Goal: Information Seeking & Learning: Learn about a topic

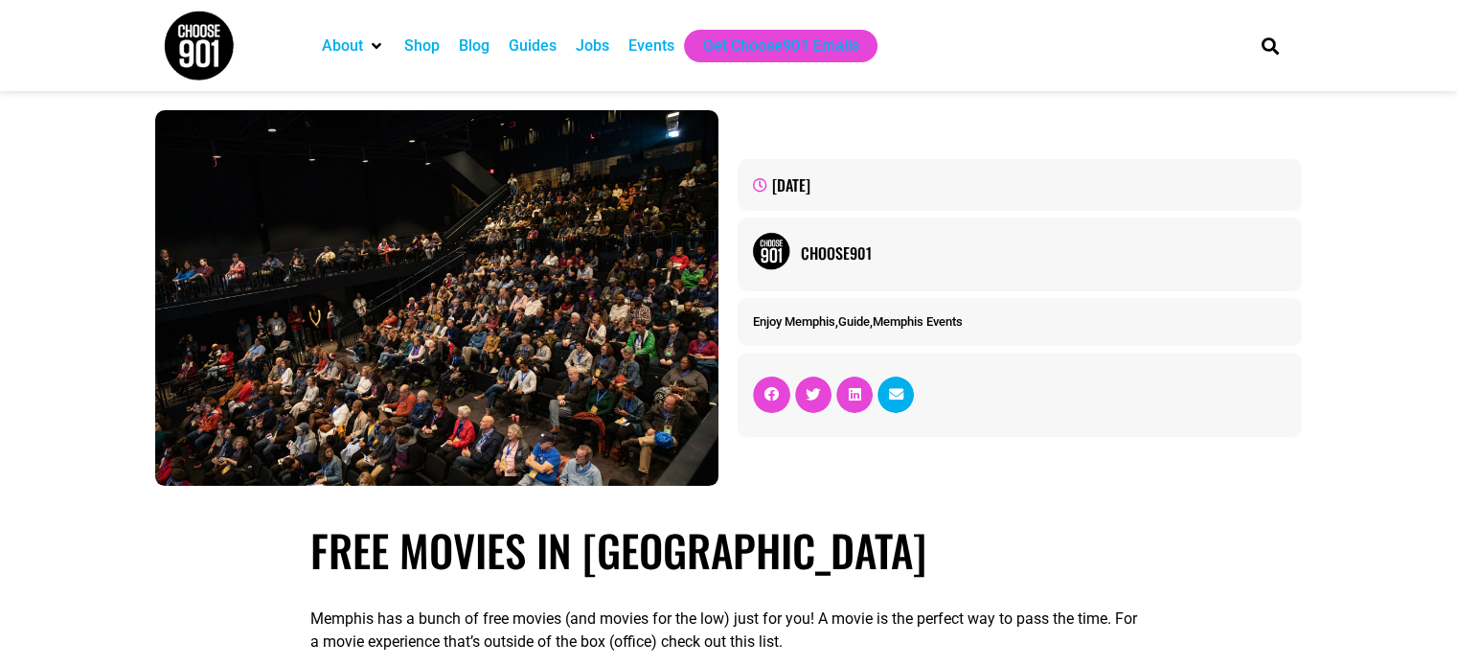
click at [904, 397] on span "Share on email" at bounding box center [895, 394] width 36 height 36
click at [1065, 99] on div "October 7, 2025 Choose901 Enjoy Memphis , Guide , Memphis Events" at bounding box center [729, 298] width 1166 height 414
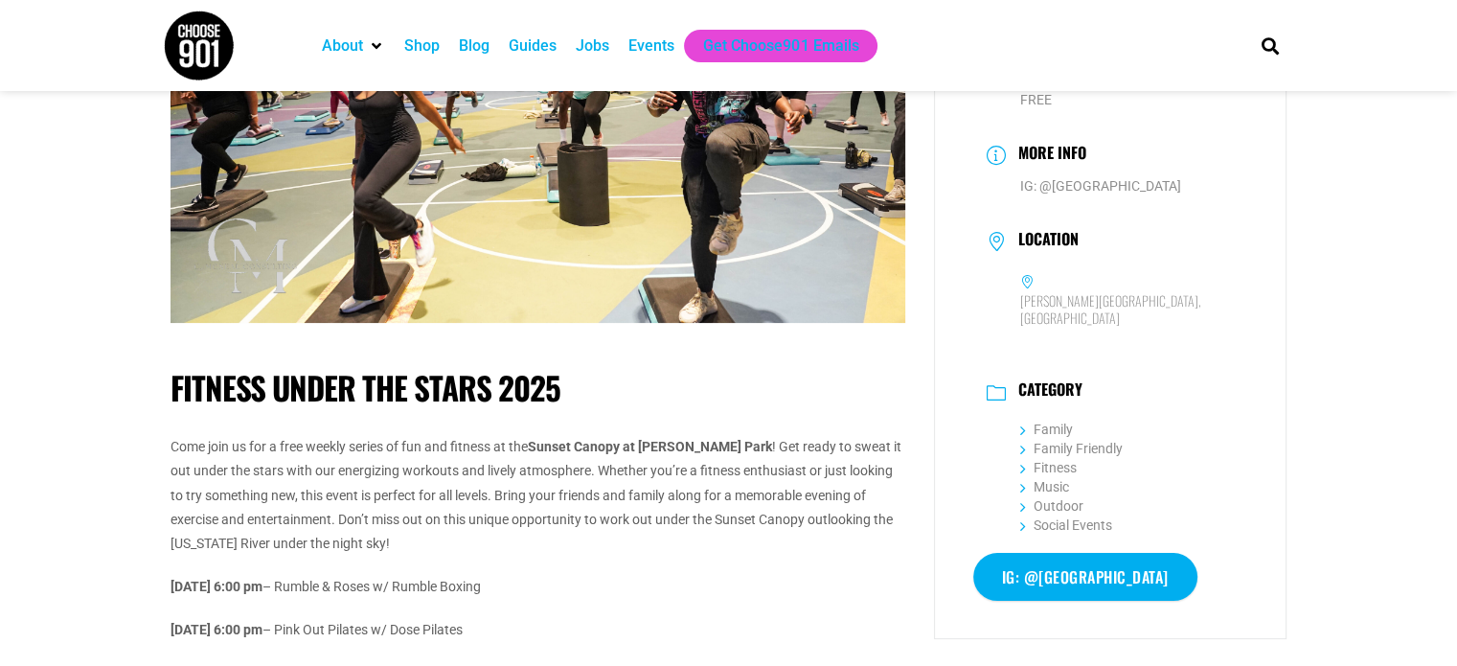
scroll to position [383, 0]
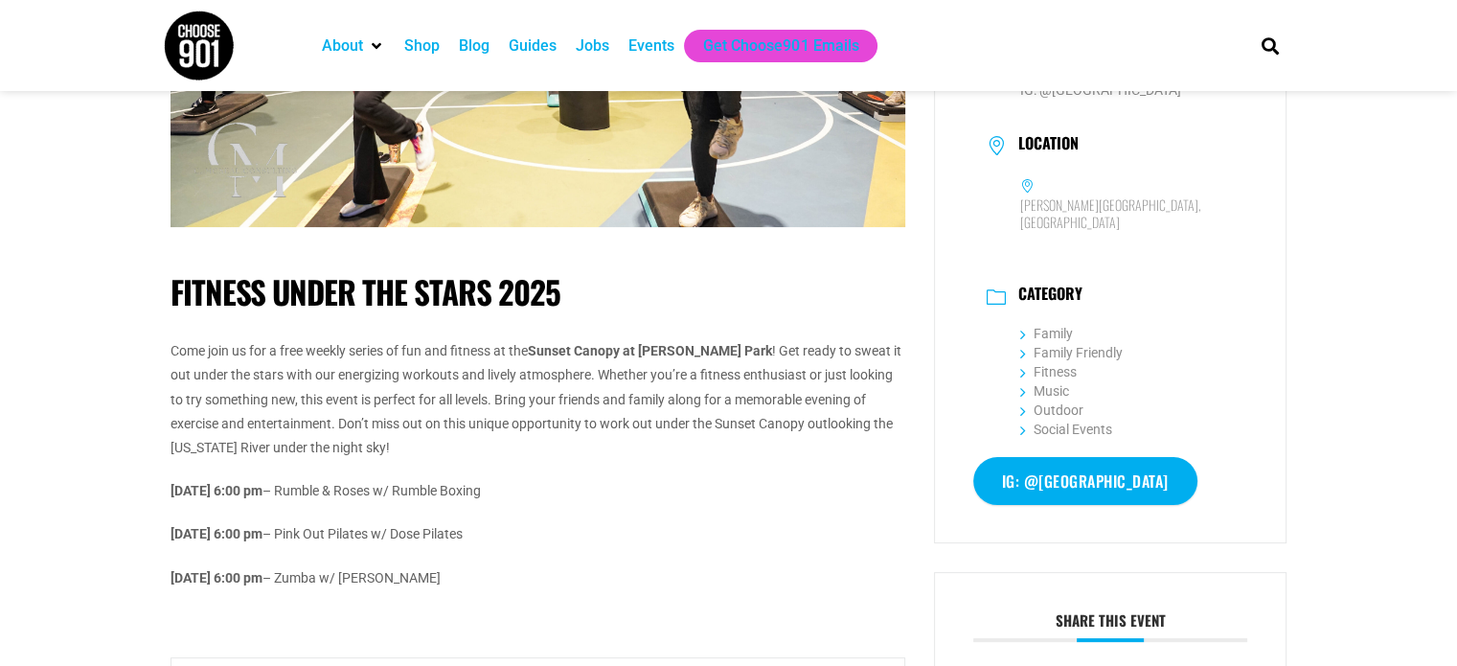
drag, startPoint x: 525, startPoint y: 492, endPoint x: 307, endPoint y: 493, distance: 218.4
click at [307, 493] on p "October 8 @ 6:00 pm – Rumble & Roses w/ Rumble Boxing" at bounding box center [537, 491] width 735 height 24
drag, startPoint x: 171, startPoint y: 531, endPoint x: 512, endPoint y: 533, distance: 341.0
click at [512, 533] on p "October 15 @ 6:00 pm – Pink Out Pilates w/ Dose Pilates" at bounding box center [537, 534] width 735 height 24
drag, startPoint x: 165, startPoint y: 575, endPoint x: 500, endPoint y: 578, distance: 335.3
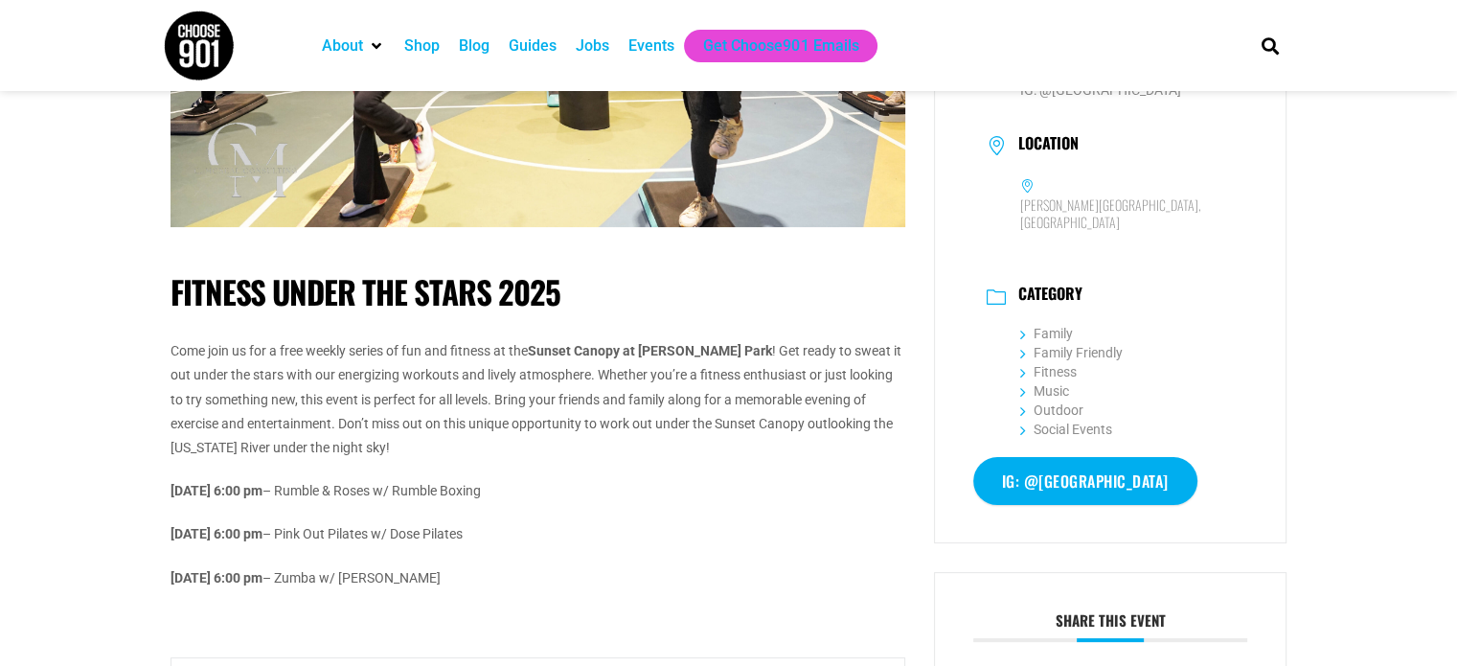
click at [500, 578] on div "Fitness Under the Stars 2025 Come join us for a free weekly series of fun and f…" at bounding box center [537, 421] width 763 height 1368
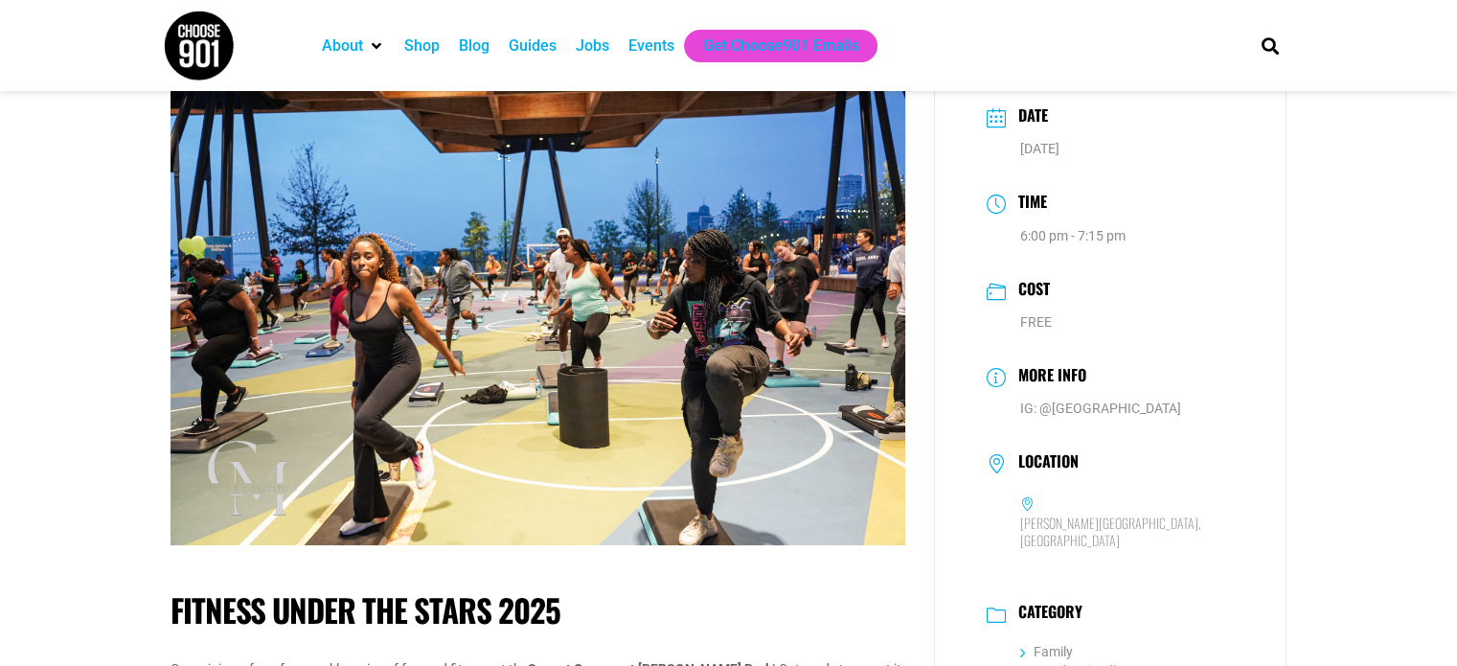
scroll to position [0, 0]
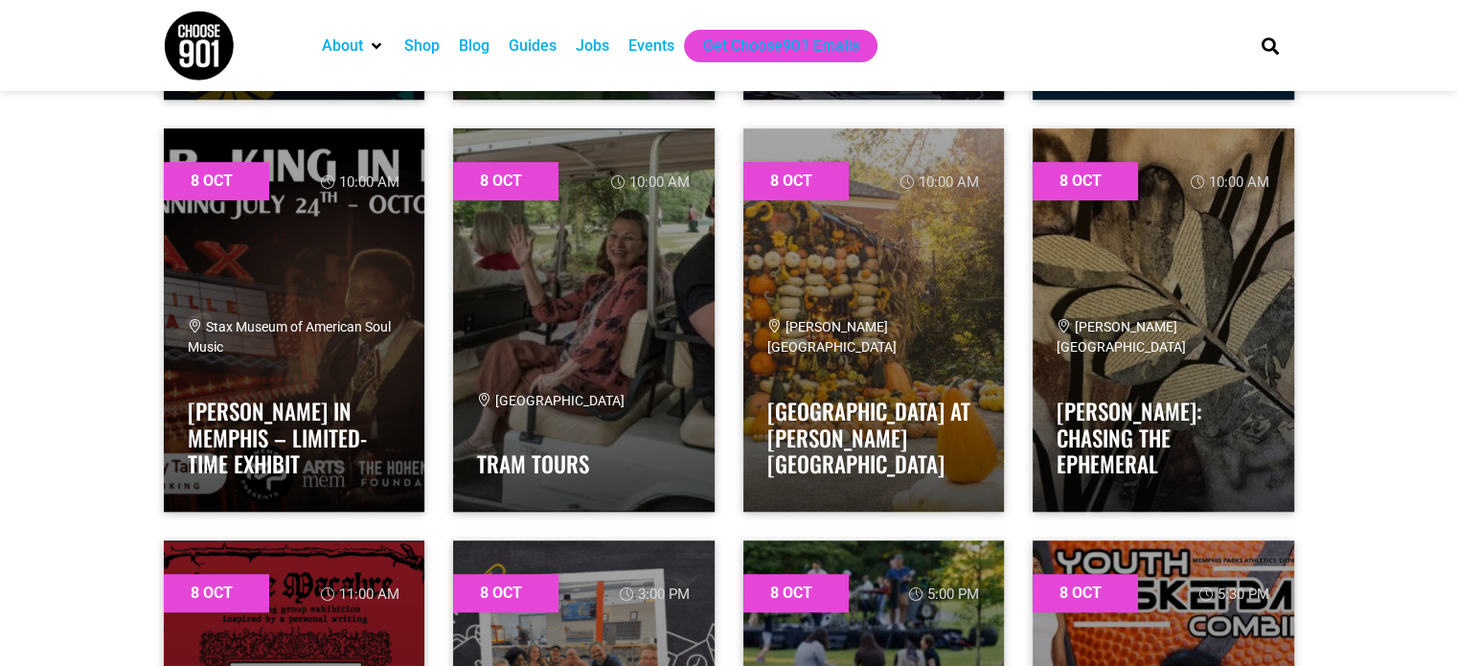
scroll to position [1054, 0]
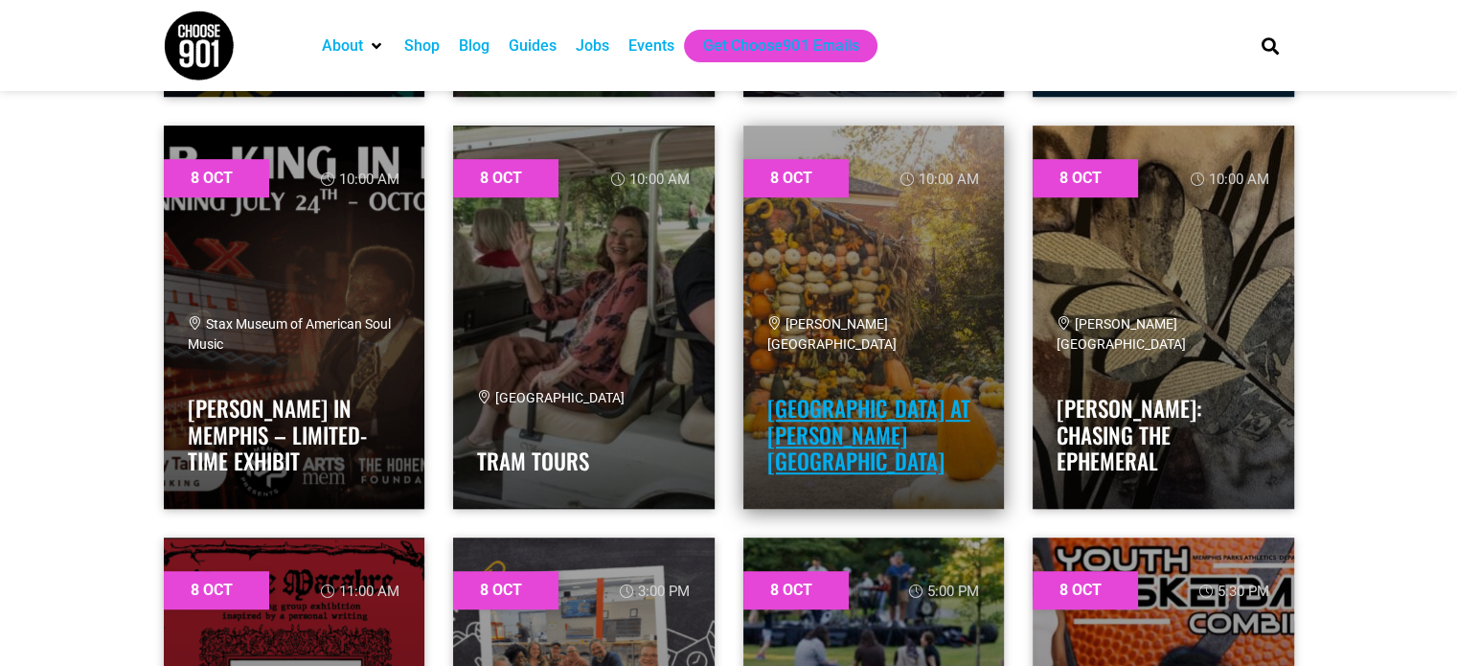
click at [824, 434] on link "[GEOGRAPHIC_DATA] at [PERSON_NAME][GEOGRAPHIC_DATA]" at bounding box center [868, 434] width 203 height 85
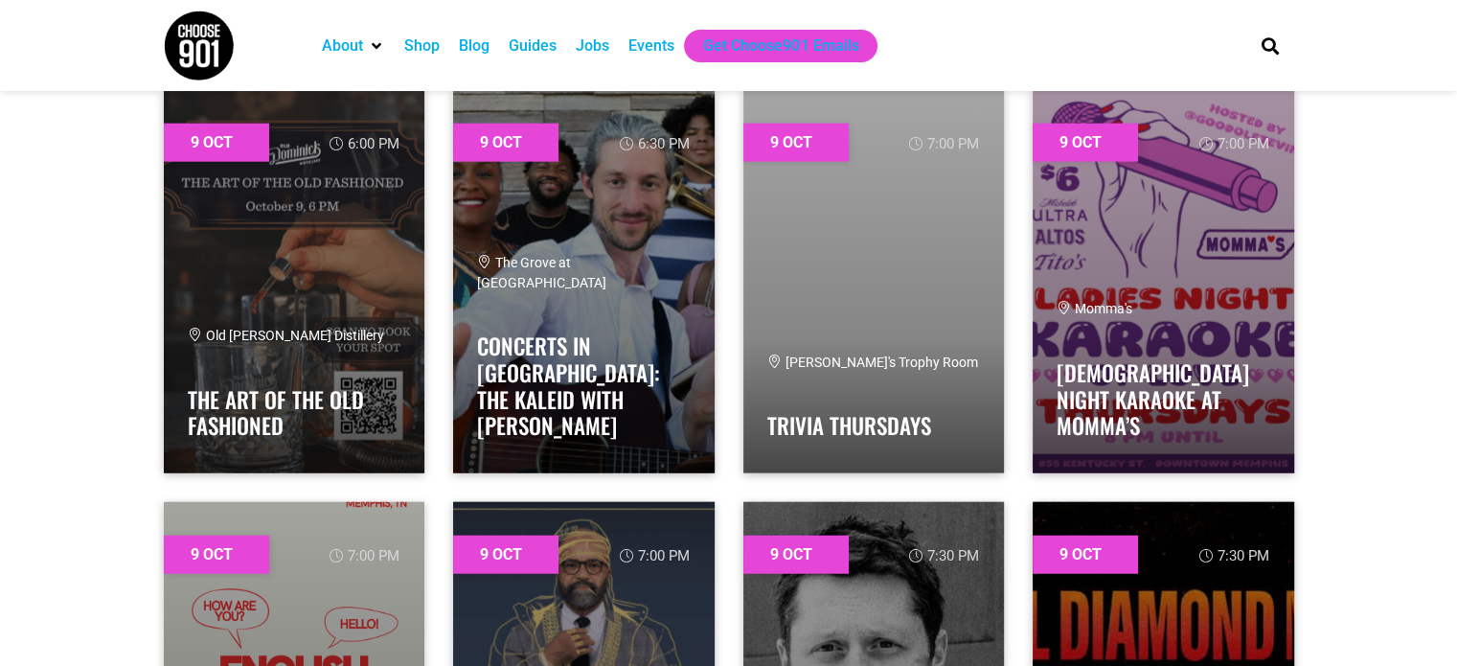
scroll to position [4789, 0]
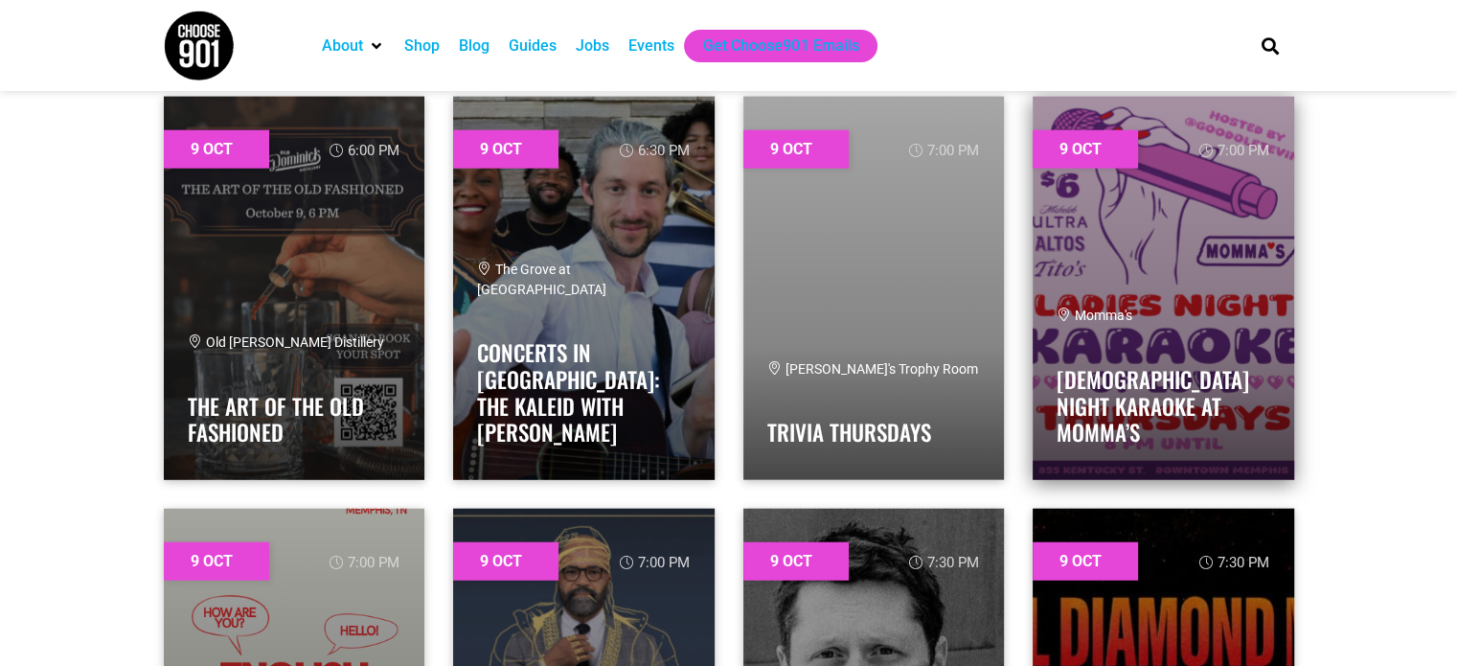
click at [1196, 297] on link at bounding box center [1163, 288] width 261 height 383
